Goal: Task Accomplishment & Management: Manage account settings

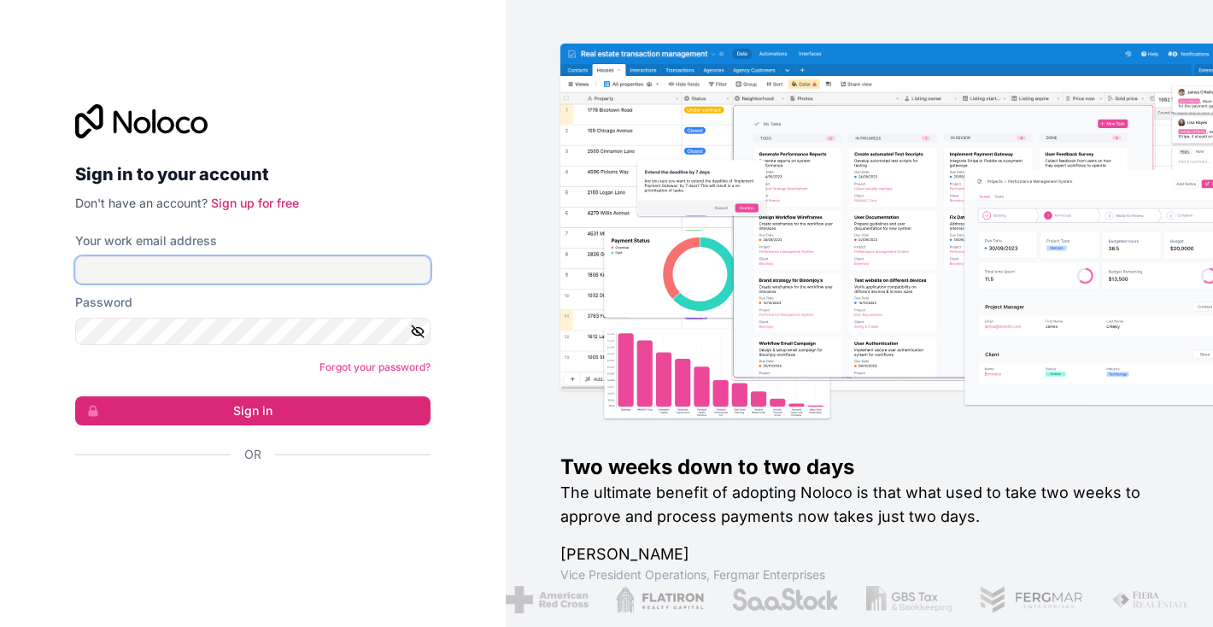
click at [276, 265] on input "Your work email address" at bounding box center [252, 269] width 355 height 27
type input "naomie.amsing@gmail.com"
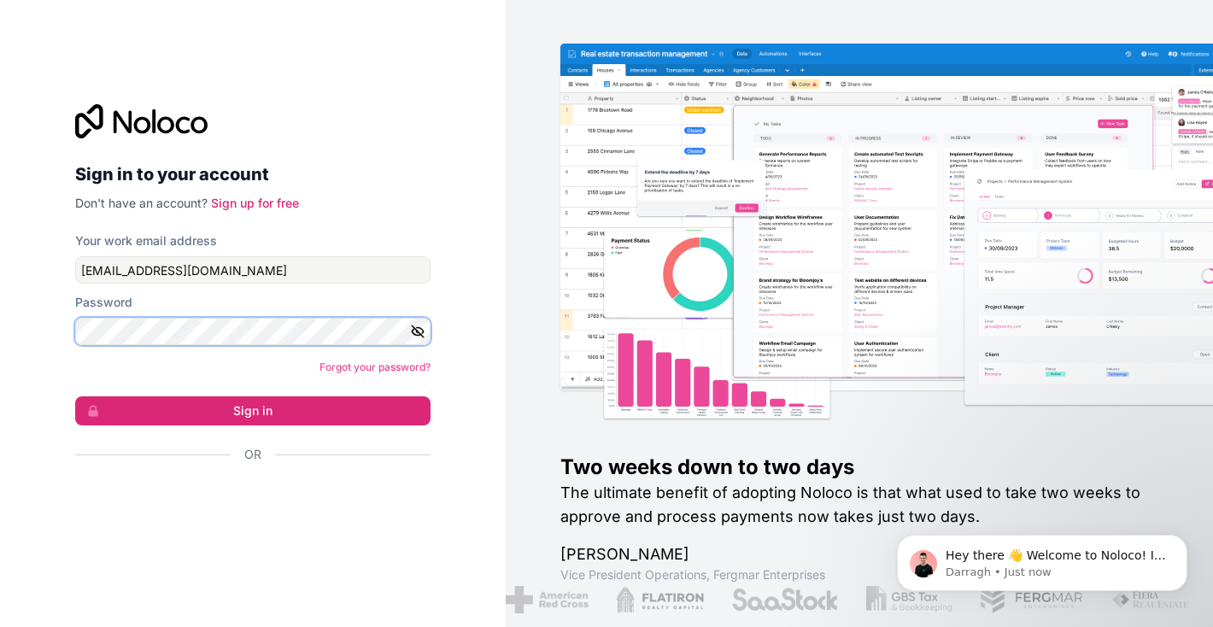
click at [75, 396] on button "Sign in" at bounding box center [252, 410] width 355 height 29
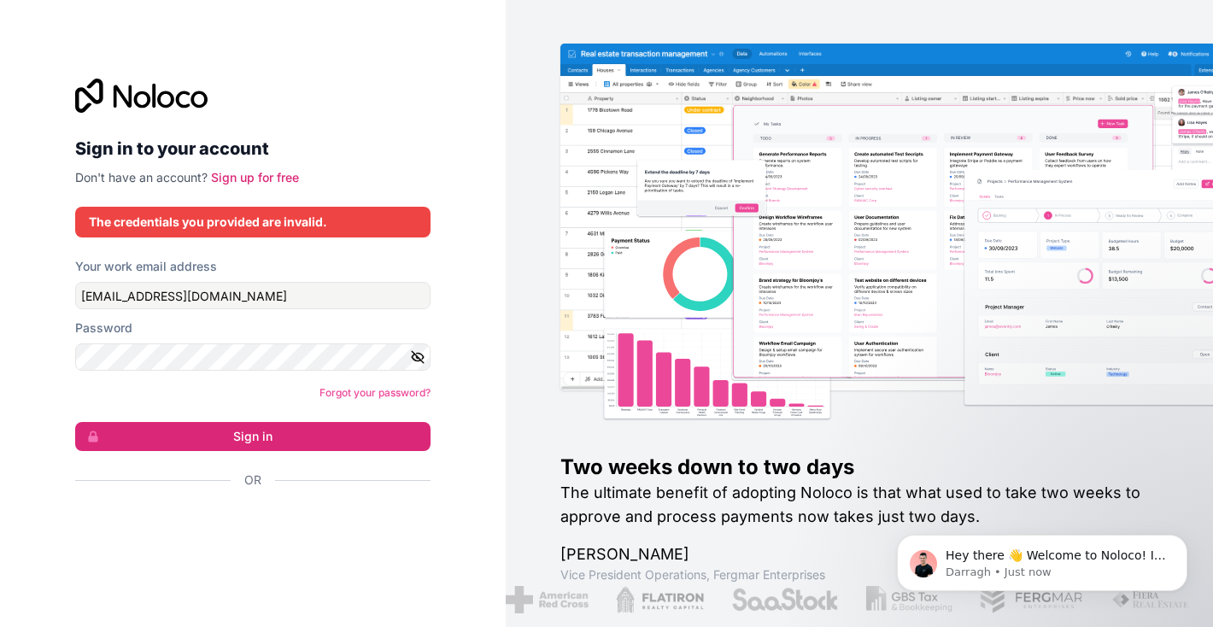
click at [419, 358] on icon "button" at bounding box center [418, 357] width 12 height 12
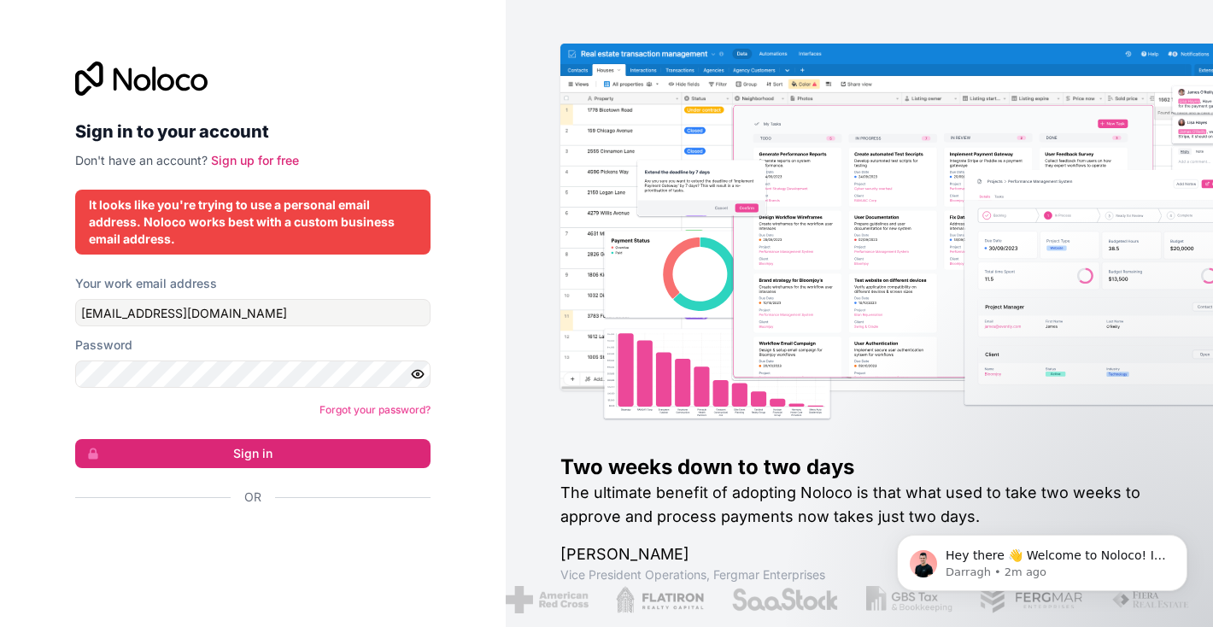
click at [366, 425] on form "Your work email address naomie.amsing@gmail.com Password Forgot your password? …" at bounding box center [252, 420] width 355 height 291
click at [363, 416] on div "Forgot your password?" at bounding box center [252, 410] width 355 height 17
click at [294, 353] on div "Password" at bounding box center [252, 345] width 355 height 17
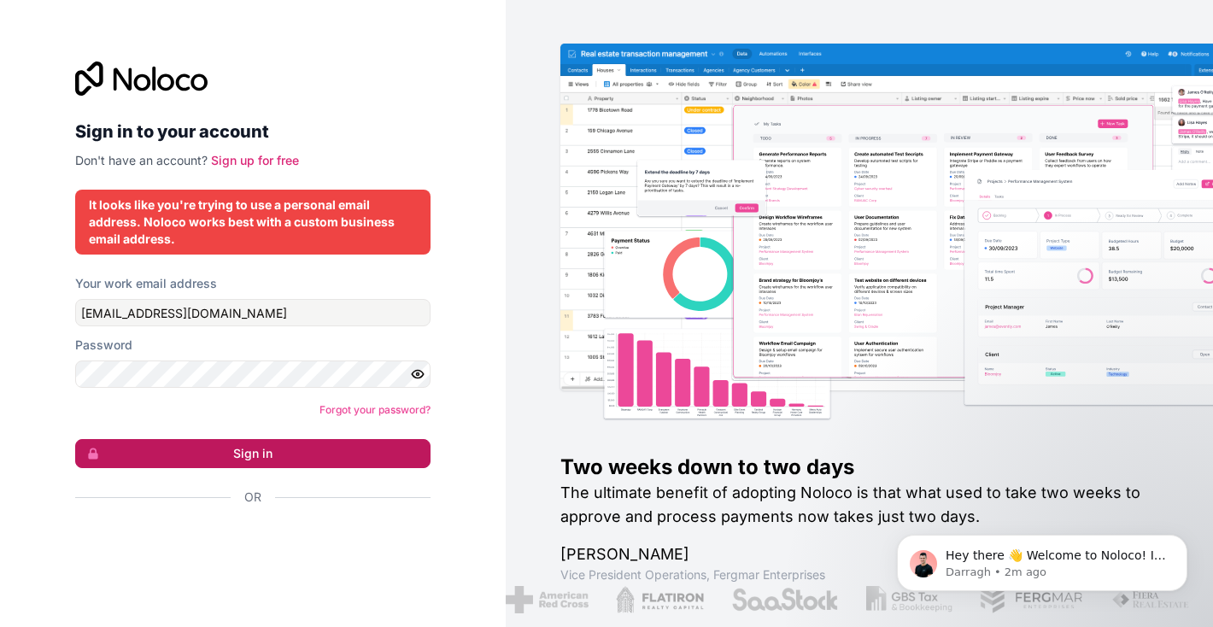
click at [277, 450] on button "Sign in" at bounding box center [252, 453] width 355 height 29
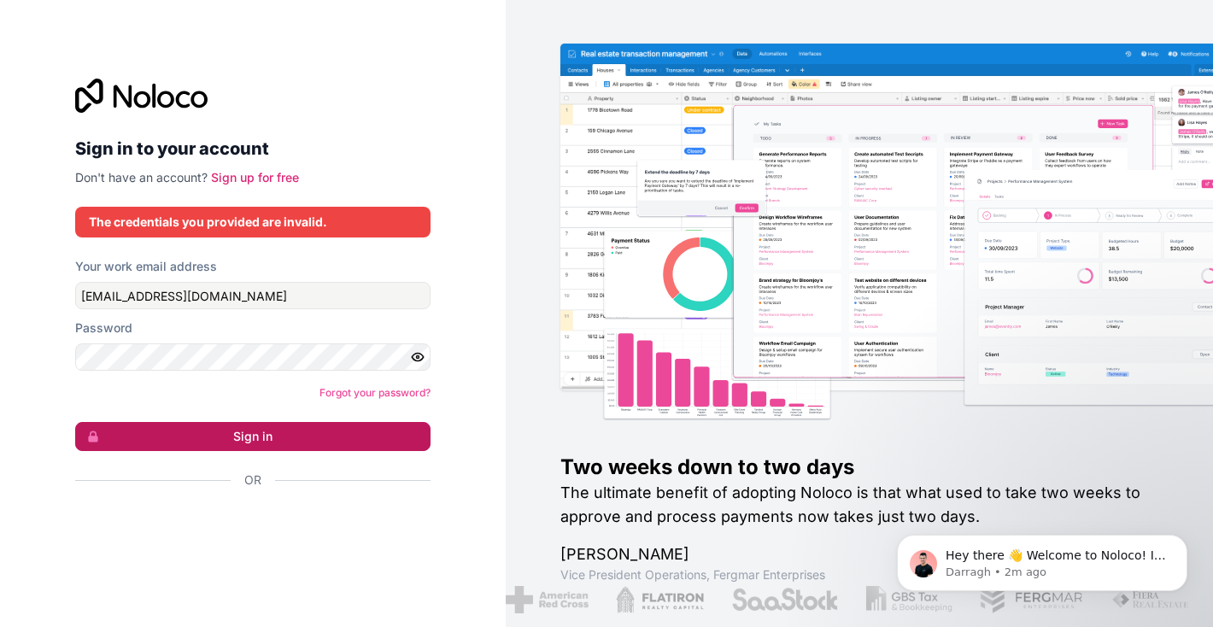
click at [271, 435] on button "Sign in" at bounding box center [252, 436] width 355 height 29
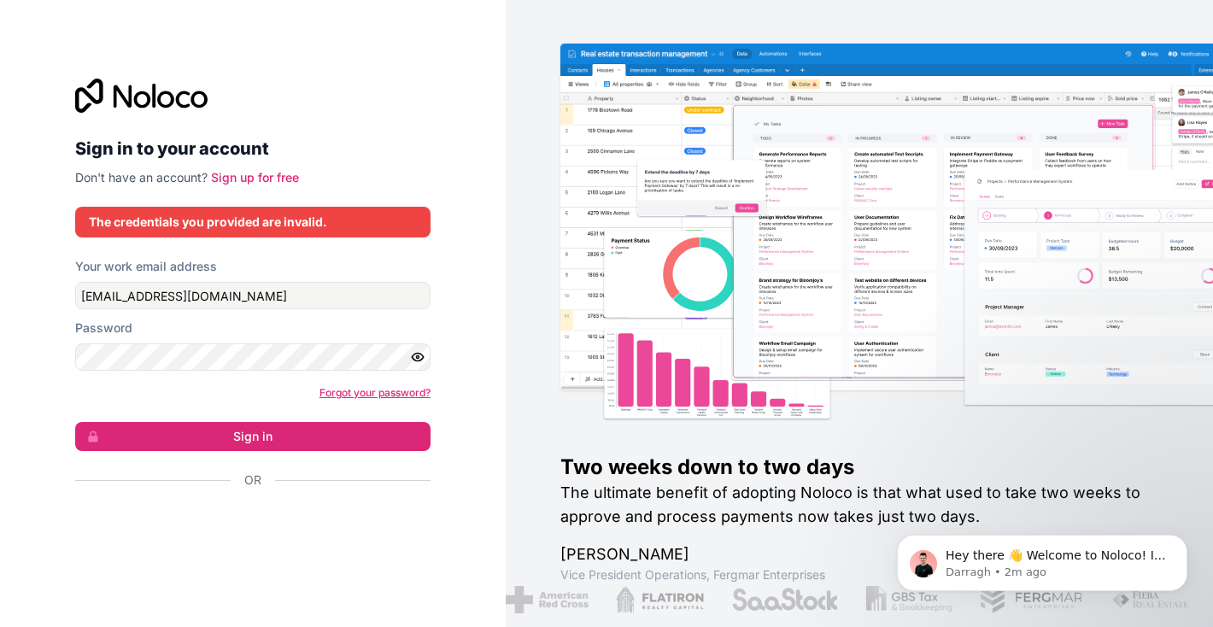
click at [365, 393] on link "Forgot your password?" at bounding box center [375, 392] width 111 height 13
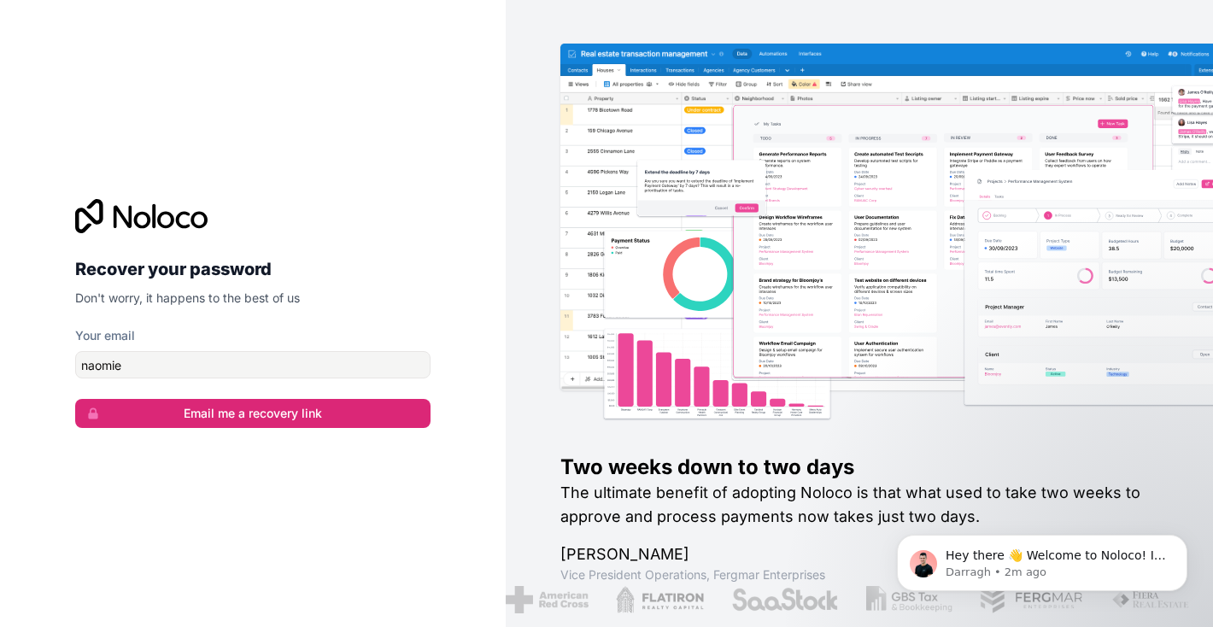
type input "[EMAIL_ADDRESS][DOMAIN_NAME]"
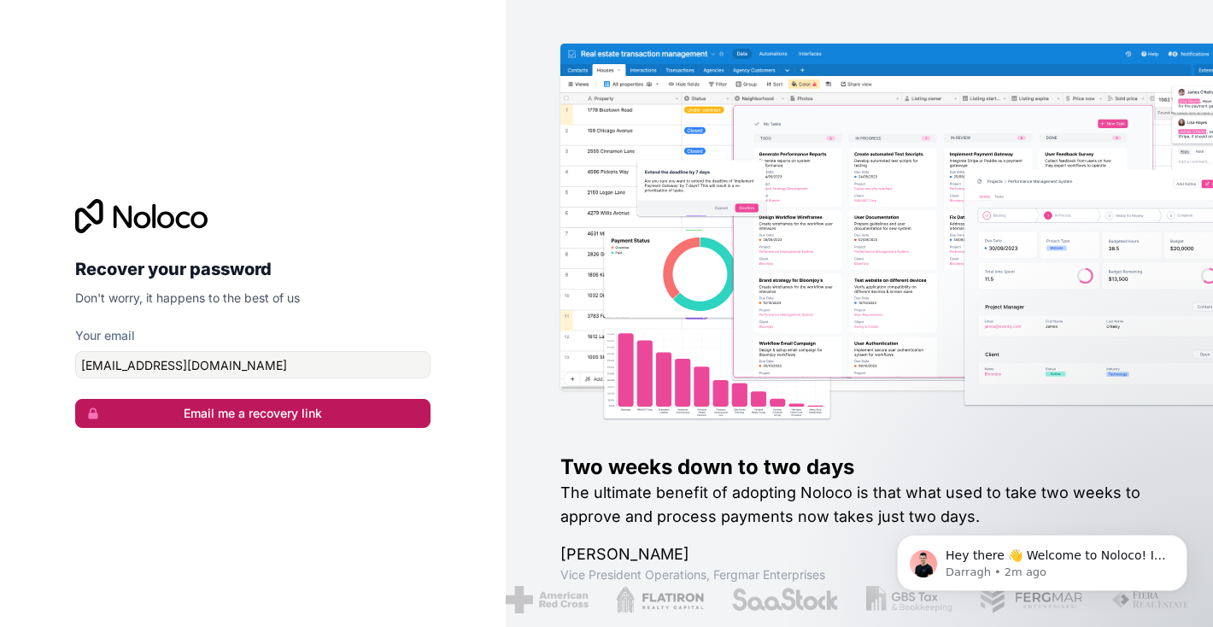
click at [300, 417] on button "Email me a recovery link" at bounding box center [252, 413] width 355 height 29
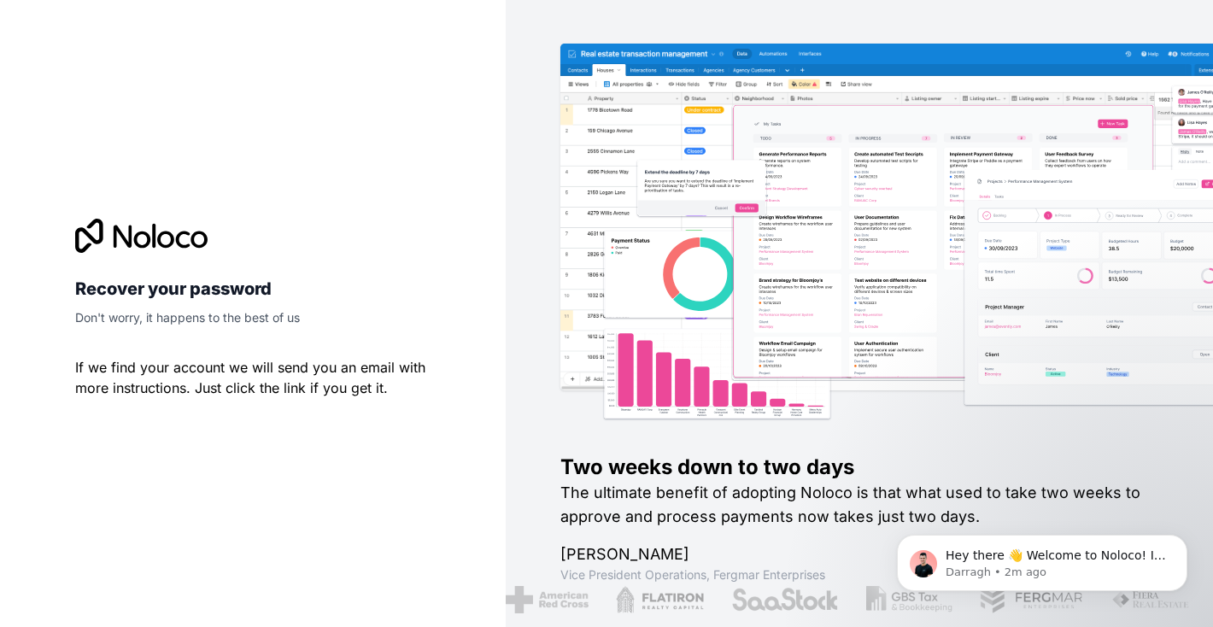
click at [303, 326] on p "Don't worry, it happens to the best of us" at bounding box center [252, 317] width 355 height 17
